Goal: Transaction & Acquisition: Purchase product/service

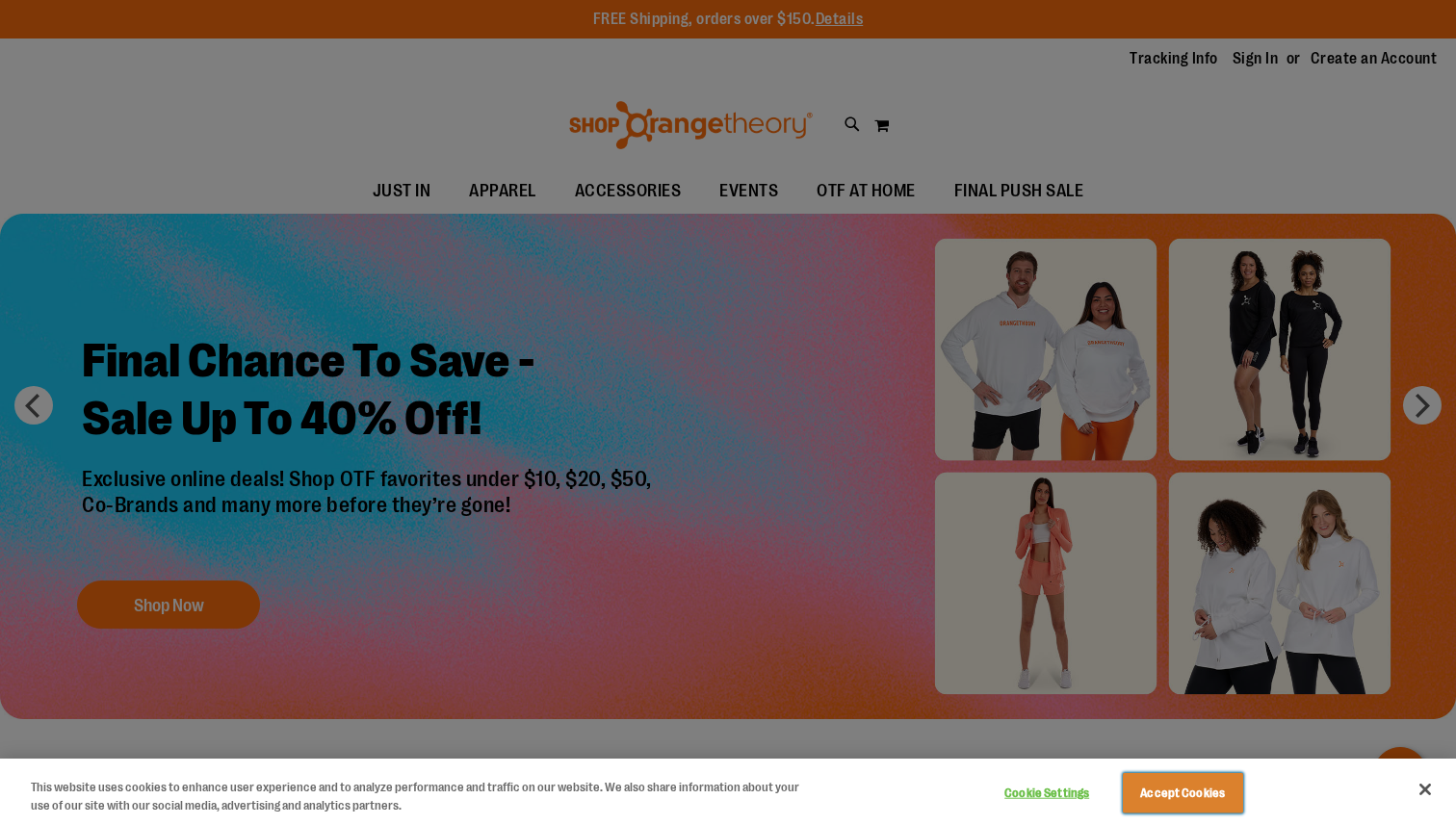
click at [1167, 780] on button "Accept Cookies" at bounding box center [1183, 793] width 121 height 40
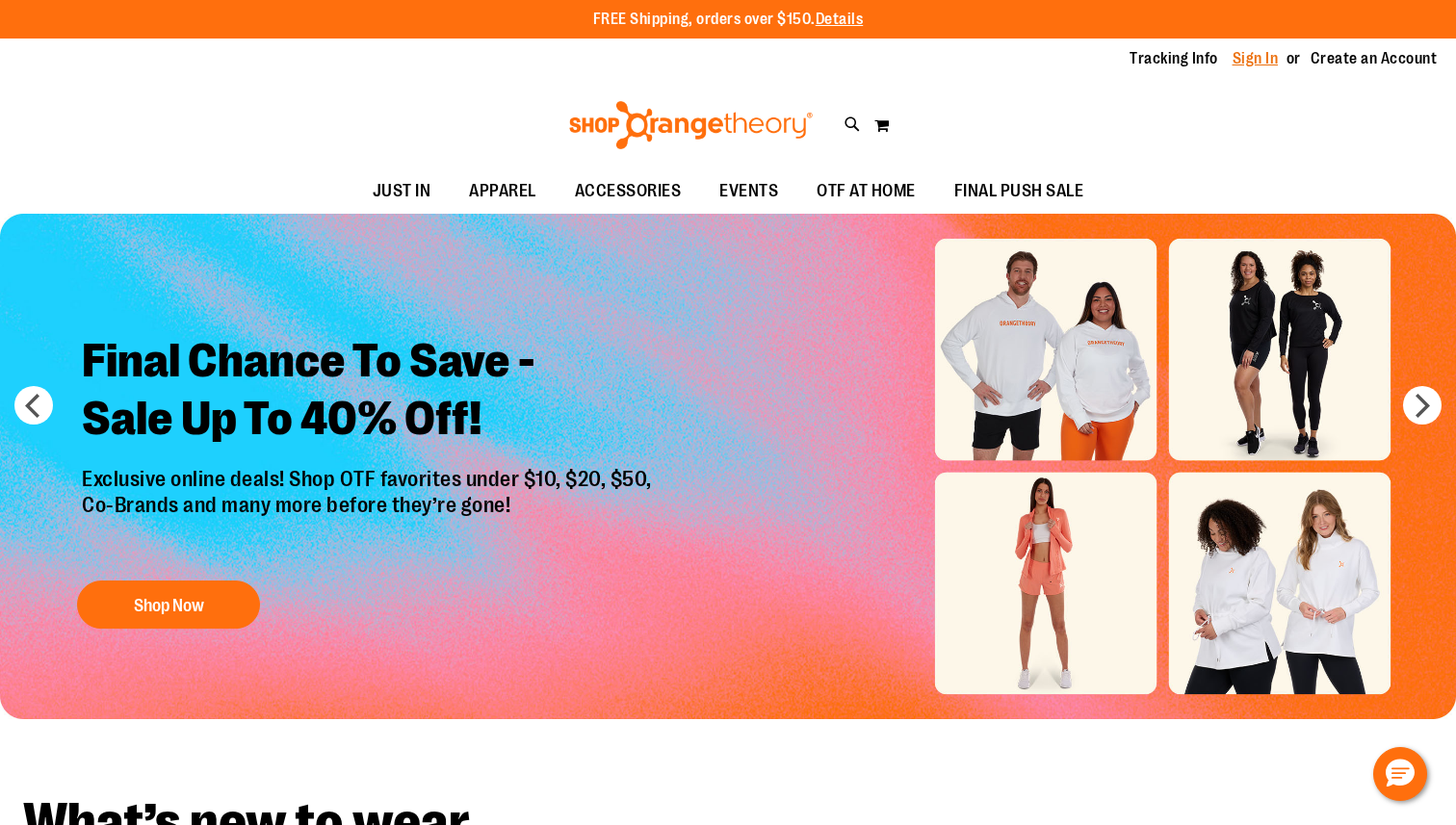
click at [1258, 54] on link "Sign In" at bounding box center [1255, 59] width 46 height 22
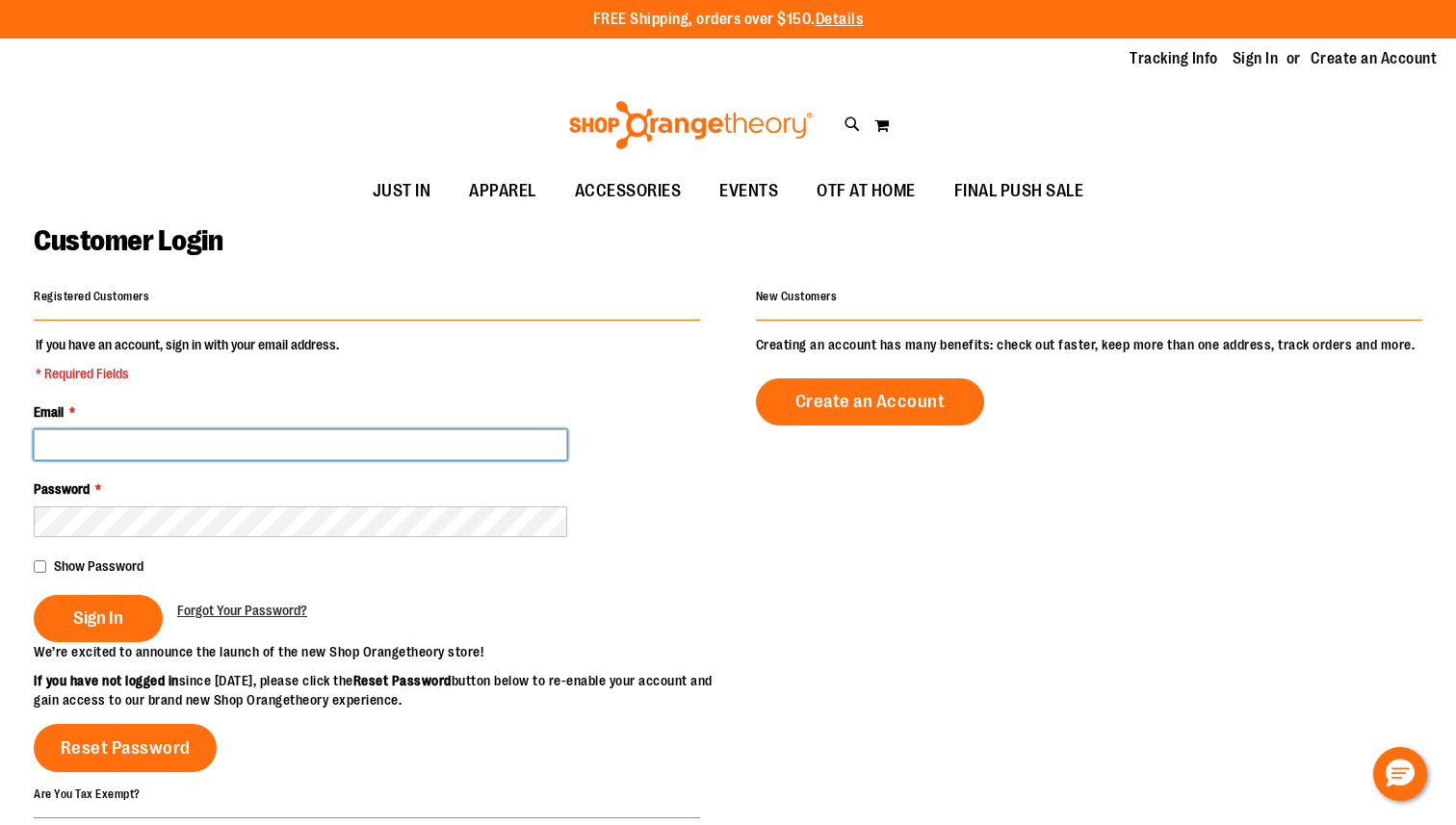
click at [192, 450] on input "Email *" at bounding box center [300, 444] width 533 height 30
type input "**********"
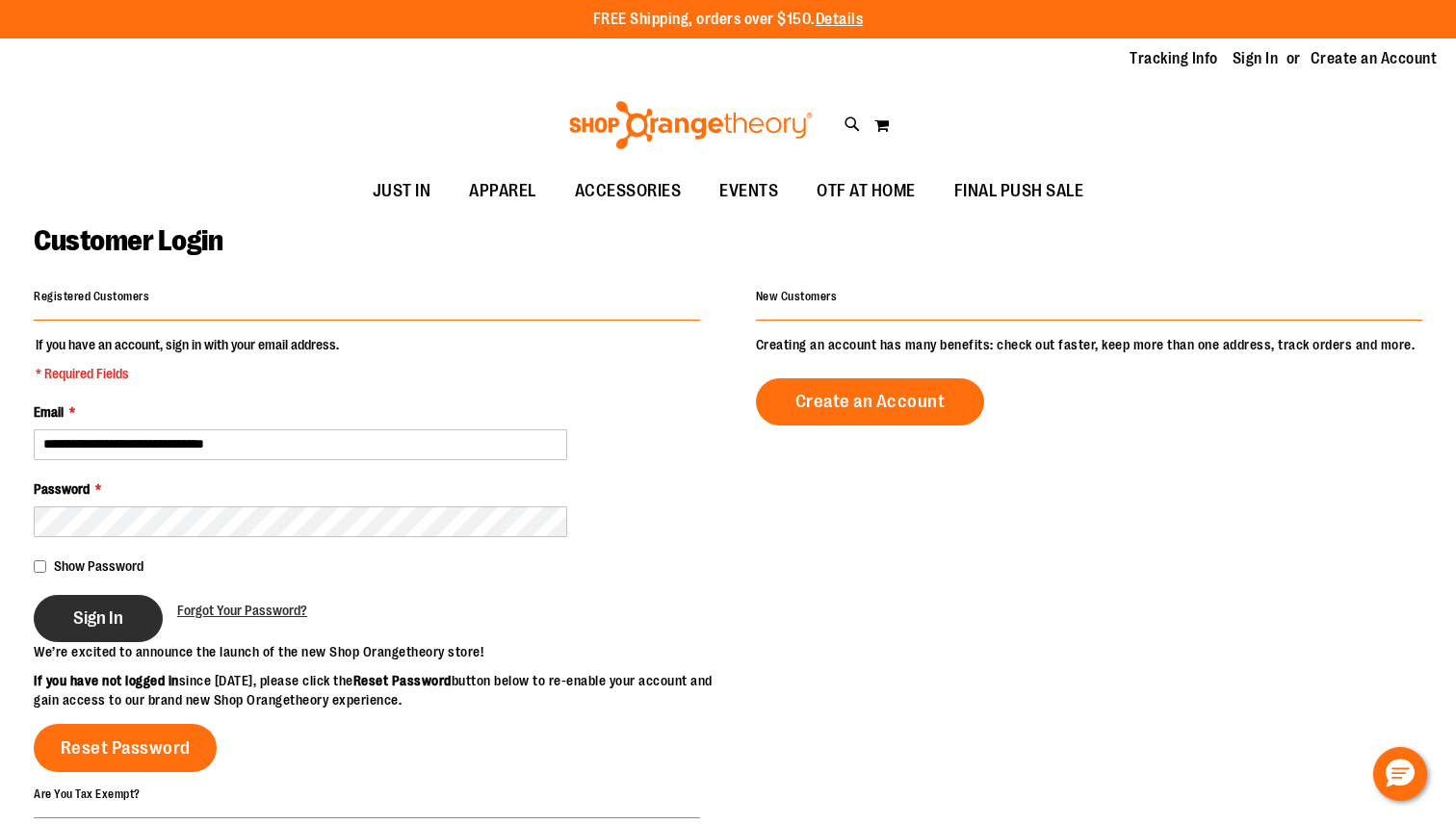
click at [94, 626] on span "Sign In" at bounding box center [98, 618] width 50 height 22
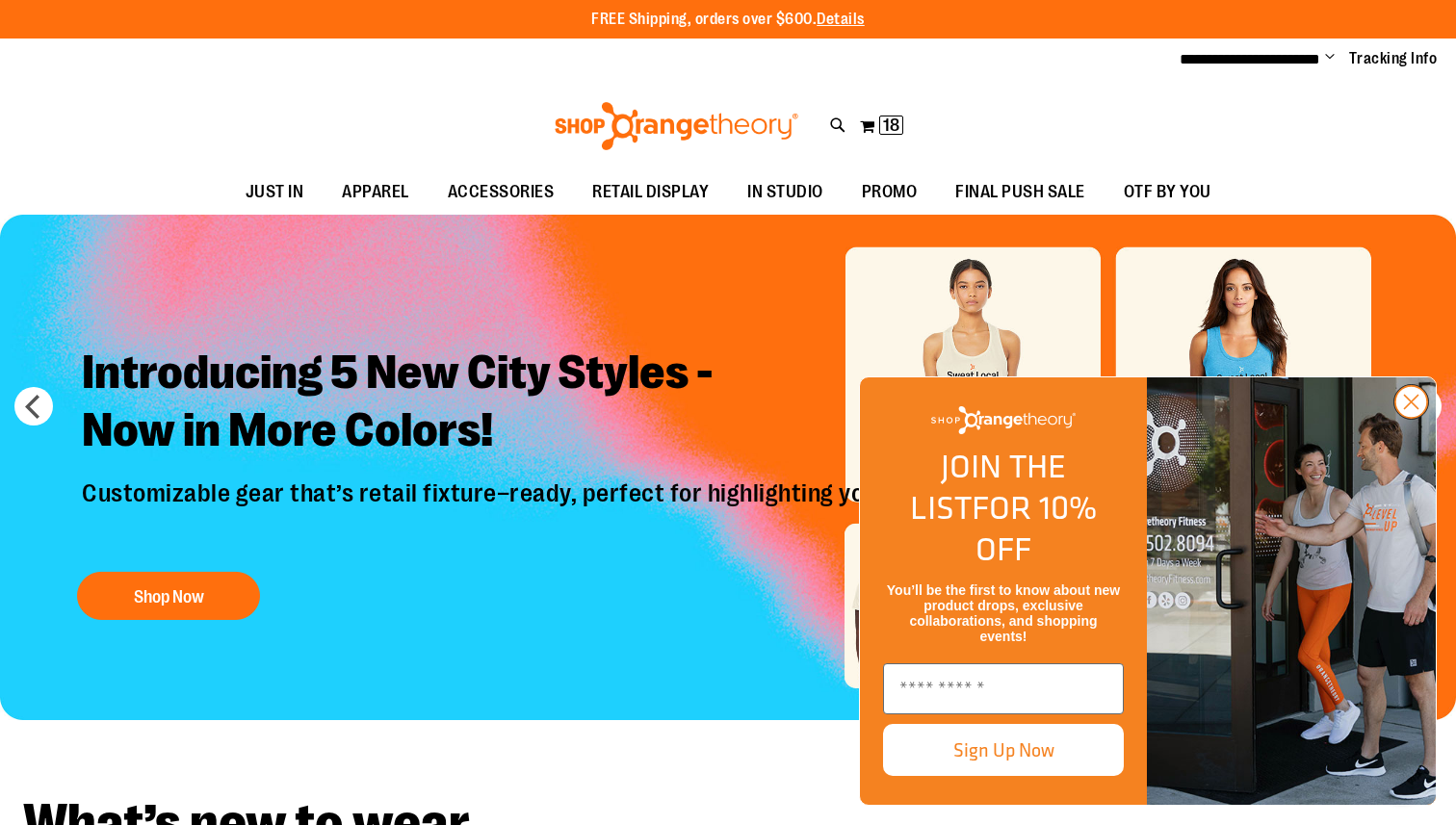
click at [1403, 417] on circle "Close dialog" at bounding box center [1411, 402] width 31 height 31
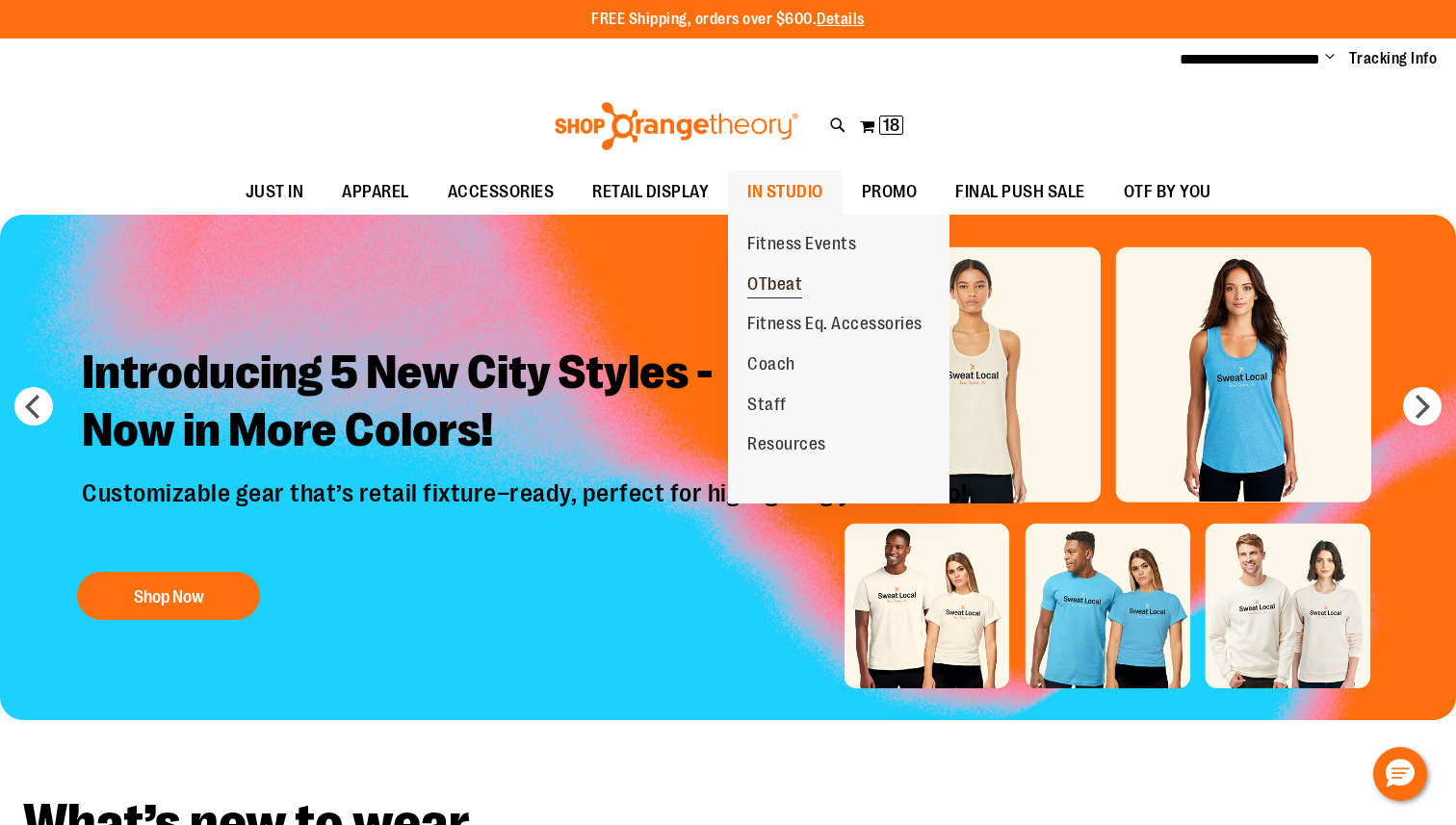
click at [776, 283] on span "OTbeat" at bounding box center [775, 286] width 55 height 24
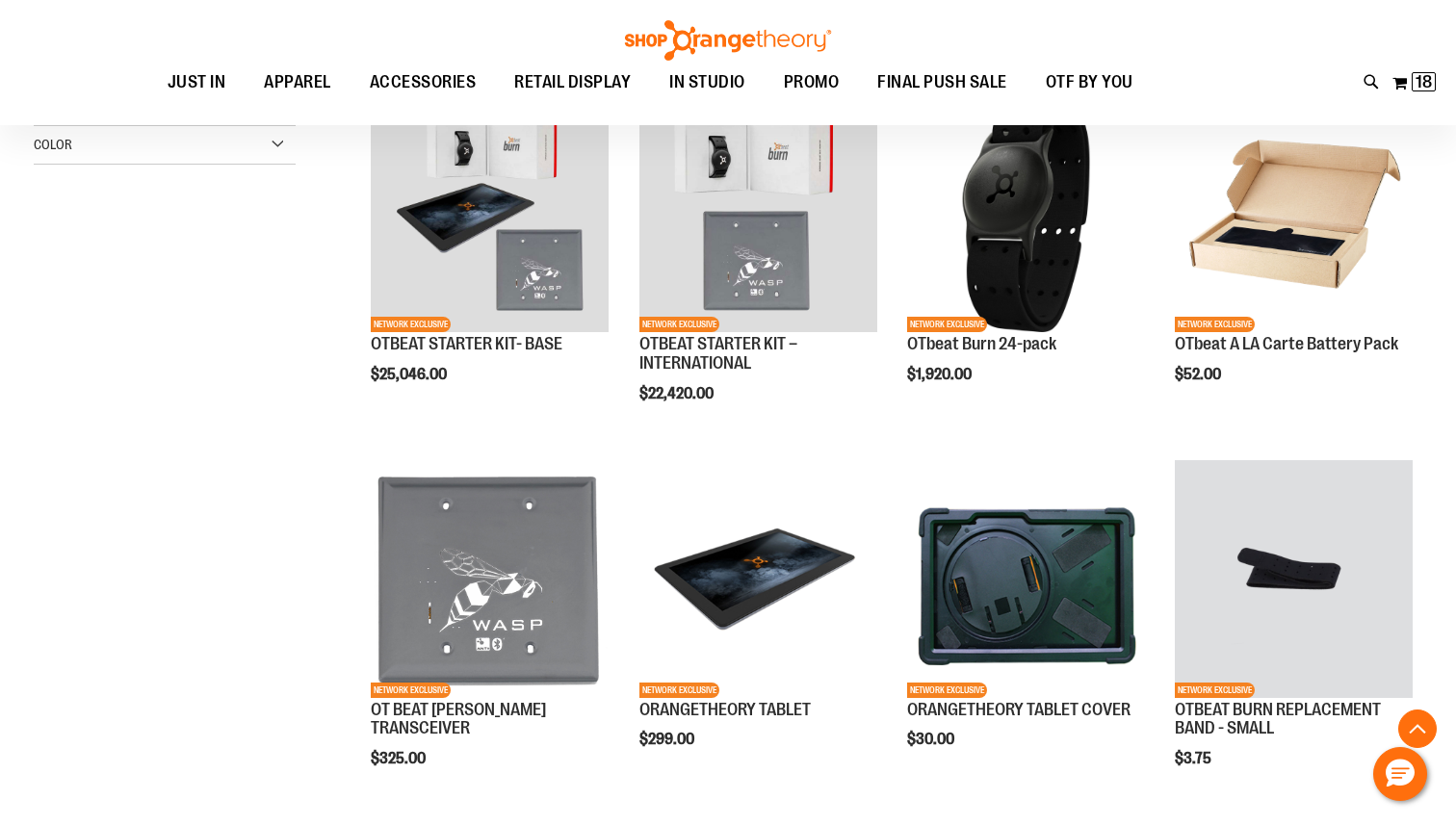
scroll to position [604, 0]
